Goal: Task Accomplishment & Management: Manage account settings

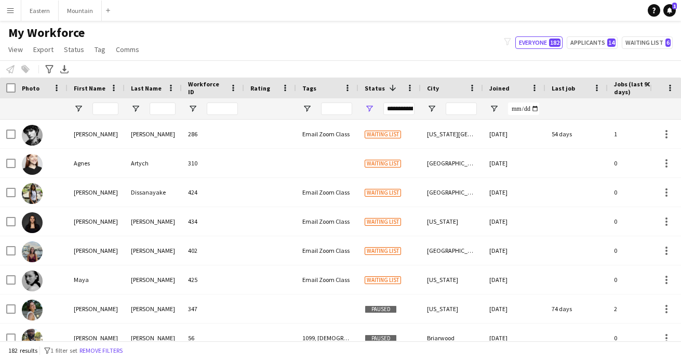
scroll to position [314, 0]
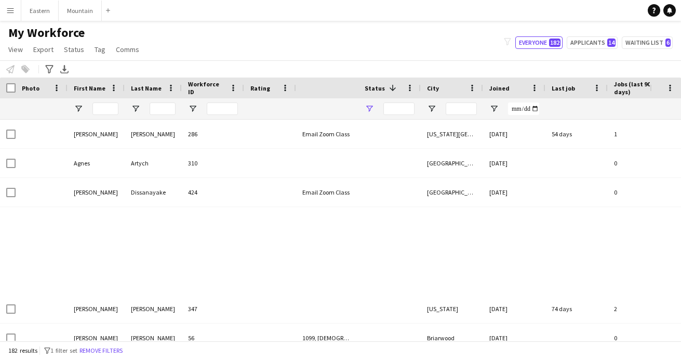
type input "**********"
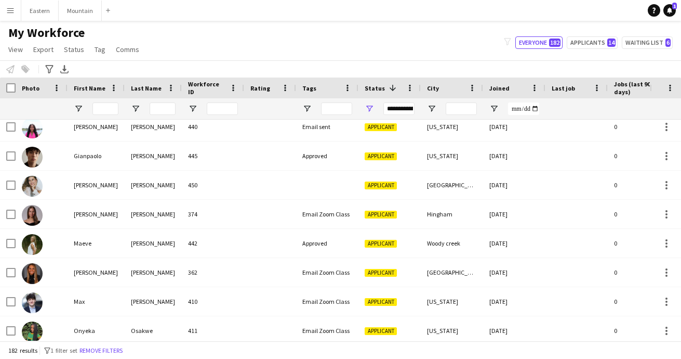
scroll to position [1521, 0]
click at [103, 111] on input "First Name Filter Input" at bounding box center [106, 108] width 26 height 12
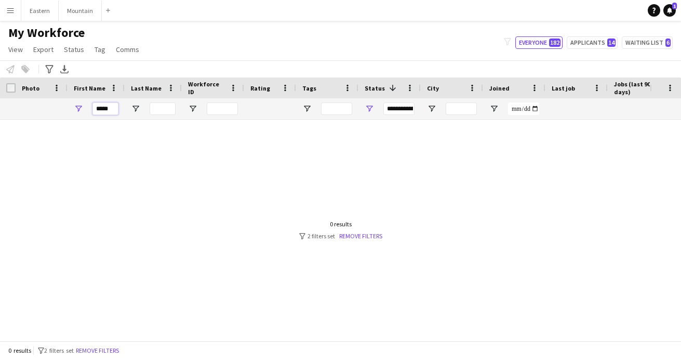
scroll to position [0, 0]
type input "*"
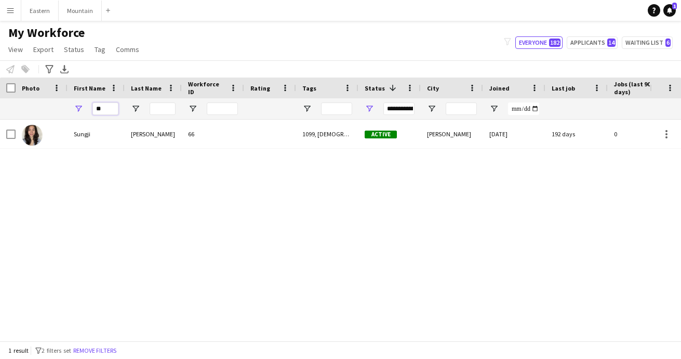
type input "*"
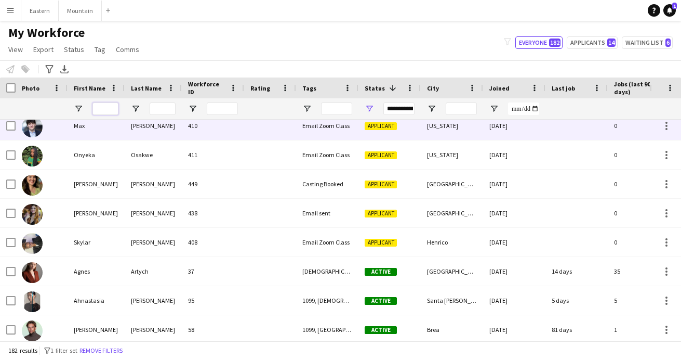
scroll to position [1699, 0]
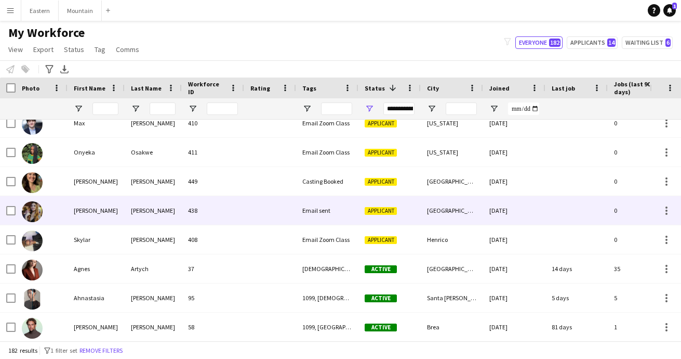
click at [259, 208] on div at bounding box center [270, 210] width 52 height 29
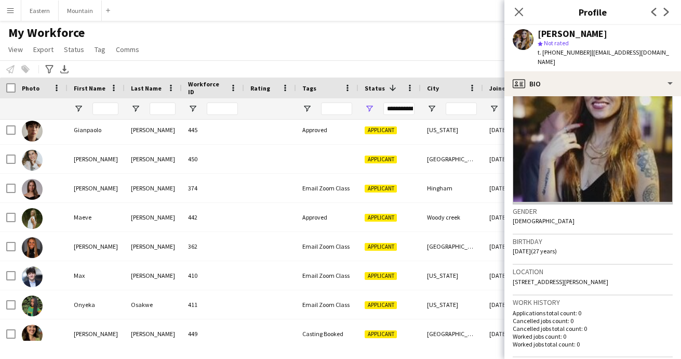
scroll to position [57, 0]
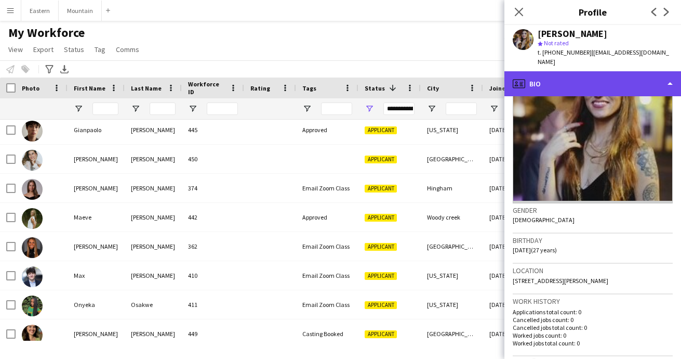
click at [558, 80] on div "profile Bio" at bounding box center [593, 83] width 177 height 25
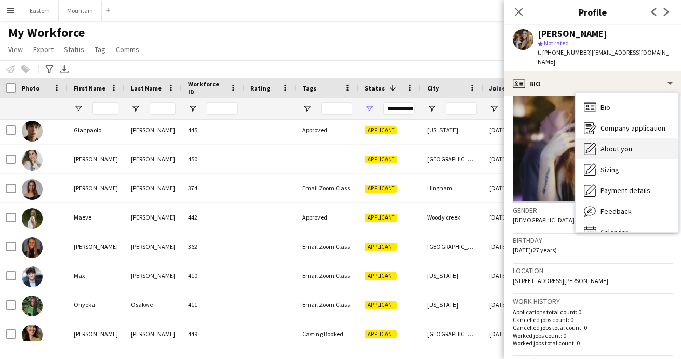
click at [603, 144] on span "About you" at bounding box center [617, 148] width 32 height 9
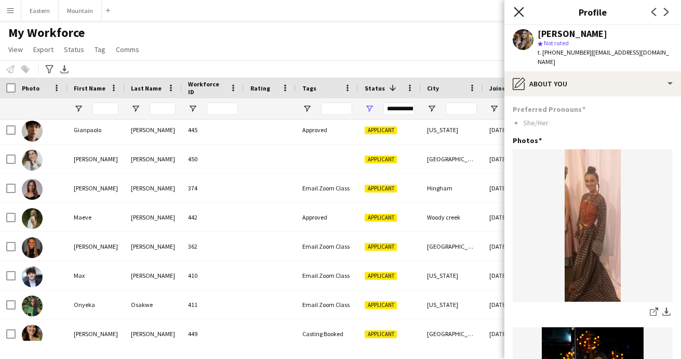
click at [522, 15] on icon "Close pop-in" at bounding box center [519, 12] width 10 height 10
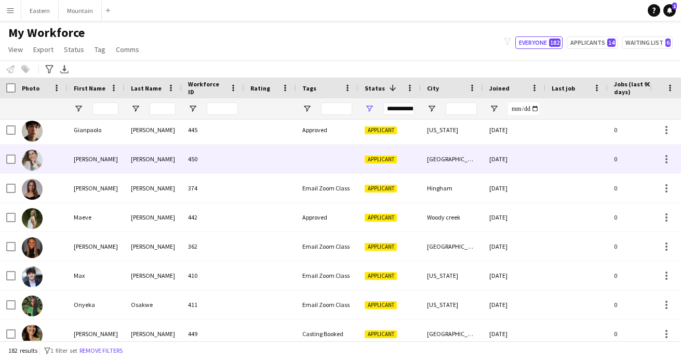
click at [338, 157] on div at bounding box center [327, 159] width 62 height 29
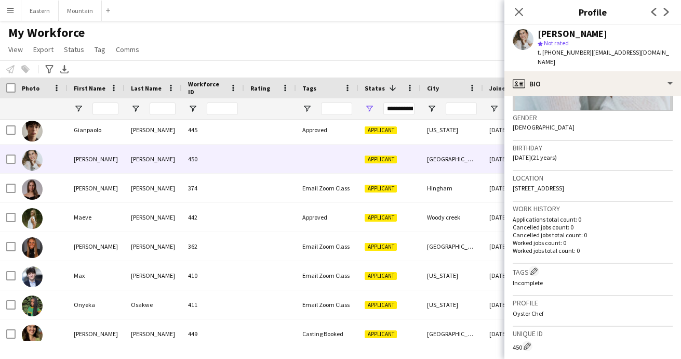
scroll to position [226, 0]
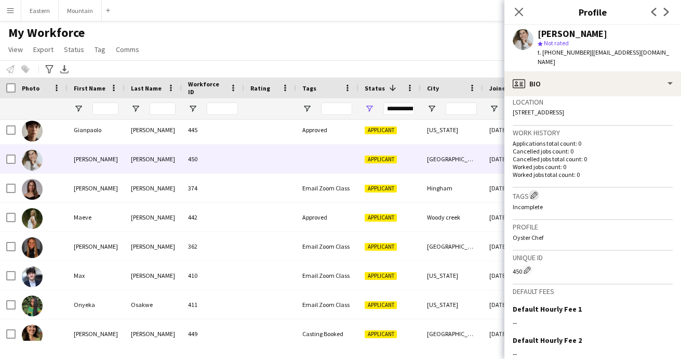
click at [538, 191] on app-icon "Edit crew company tags" at bounding box center [534, 194] width 7 height 7
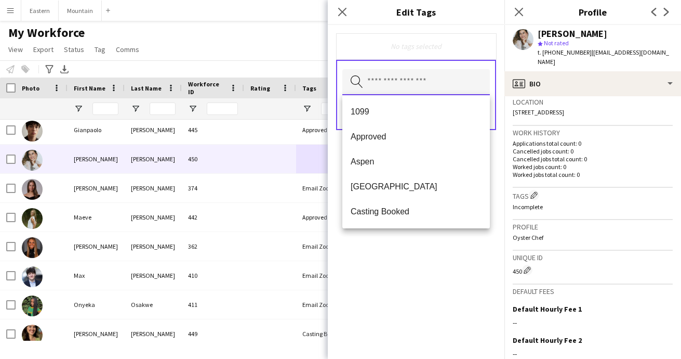
click at [399, 85] on input "text" at bounding box center [417, 82] width 148 height 26
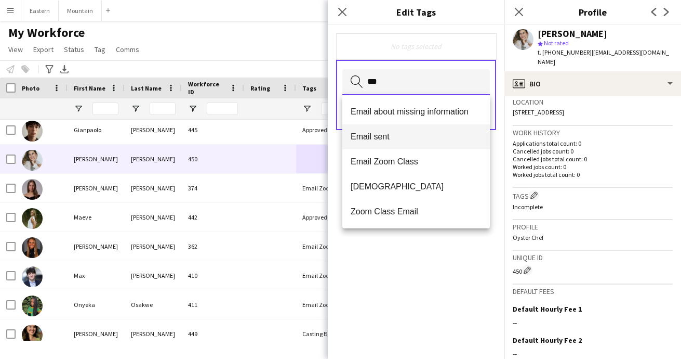
type input "***"
click at [387, 130] on mat-option "Email sent" at bounding box center [417, 136] width 148 height 25
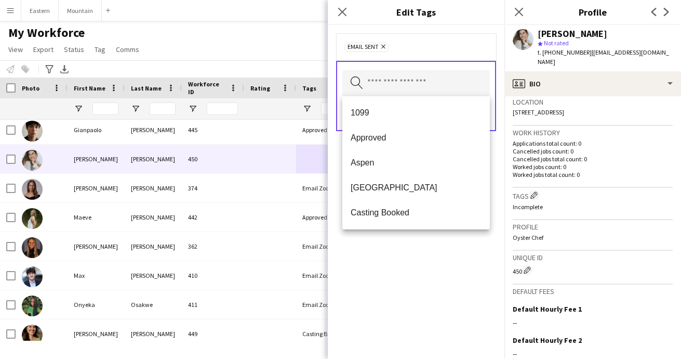
click at [451, 262] on div "Email sent Remove Search by tag name Save" at bounding box center [416, 192] width 177 height 334
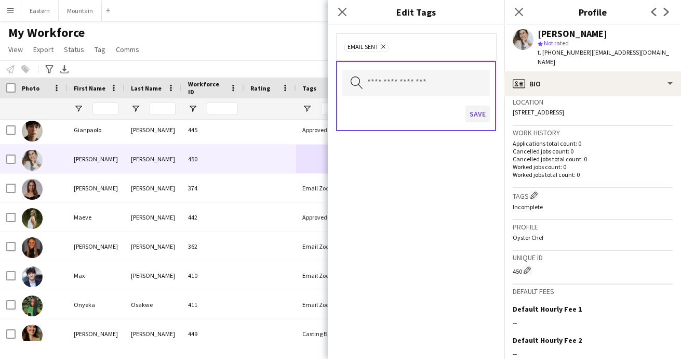
click at [476, 115] on button "Save" at bounding box center [478, 114] width 24 height 17
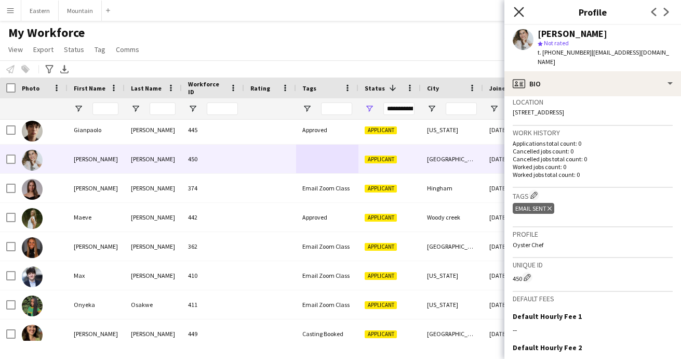
click at [523, 12] on icon "Close pop-in" at bounding box center [519, 12] width 10 height 10
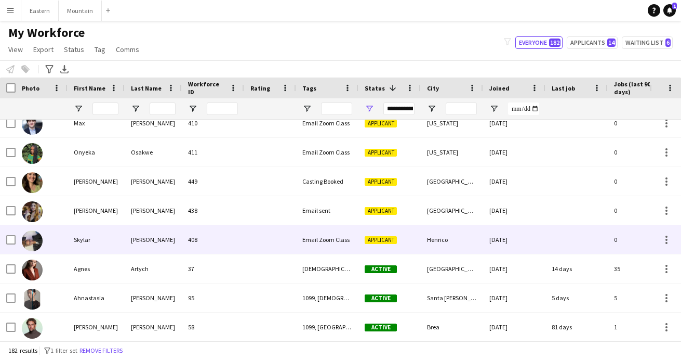
scroll to position [1700, 0]
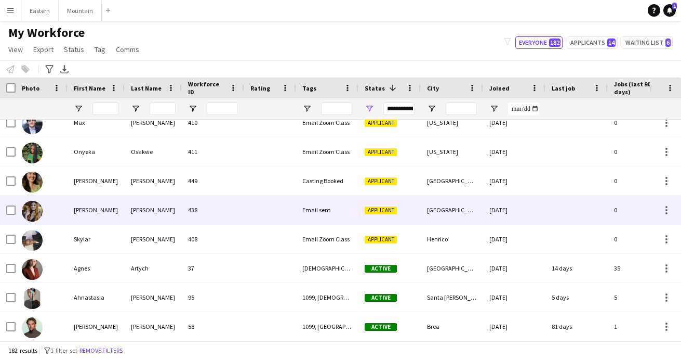
click at [325, 218] on div "Email sent" at bounding box center [327, 209] width 62 height 29
